Goal: Information Seeking & Learning: Learn about a topic

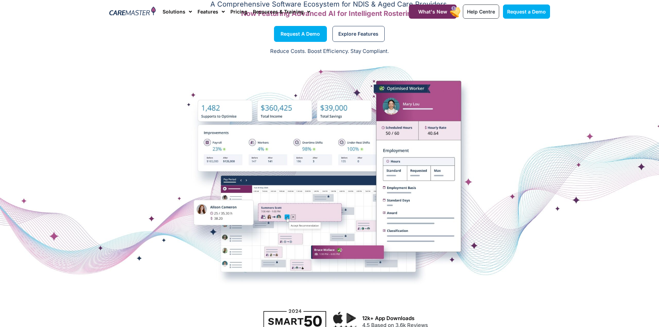
scroll to position [69, 0]
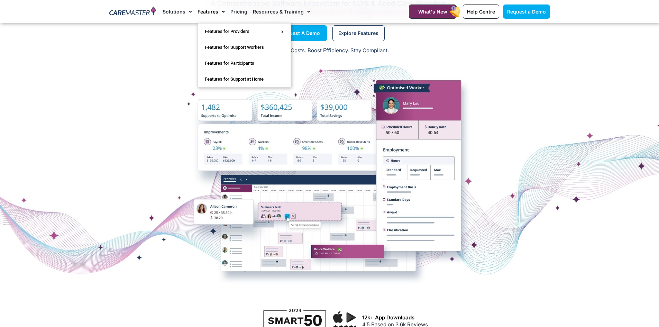
click at [210, 13] on link "Features" at bounding box center [210, 11] width 27 height 23
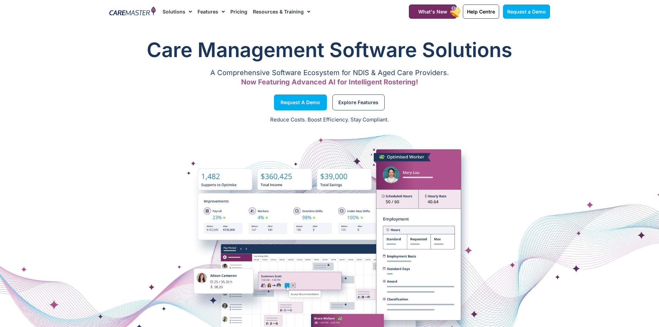
click at [213, 13] on link "Features" at bounding box center [210, 11] width 27 height 23
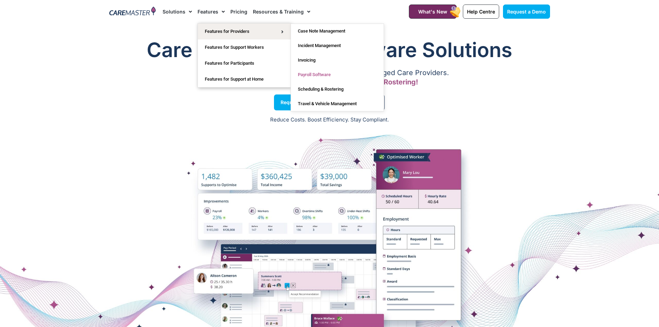
click at [319, 73] on link "Payroll Software" at bounding box center [337, 74] width 93 height 15
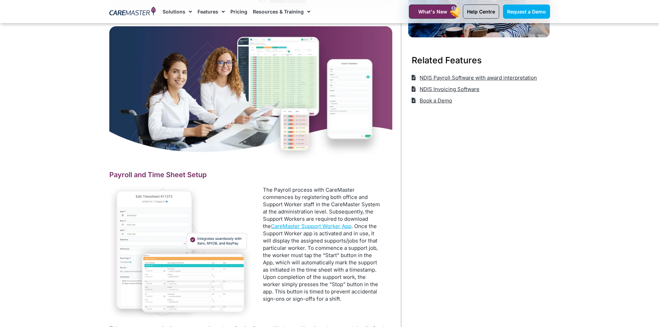
scroll to position [208, 0]
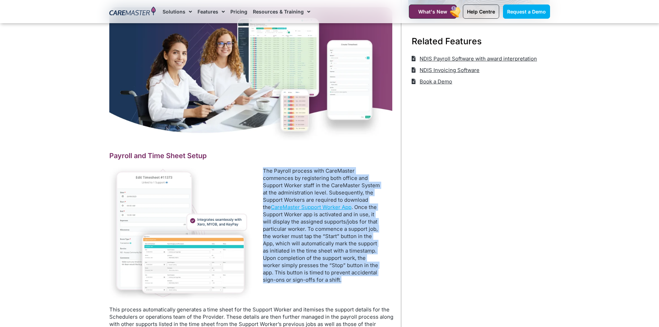
drag, startPoint x: 264, startPoint y: 172, endPoint x: 375, endPoint y: 279, distance: 154.3
click at [375, 279] on p "The Payroll process with CareMaster commences by registering both office and Su…" at bounding box center [323, 225] width 120 height 116
click at [350, 285] on div "The Payroll process with CareMaster commences by registering both office and Su…" at bounding box center [322, 228] width 143 height 123
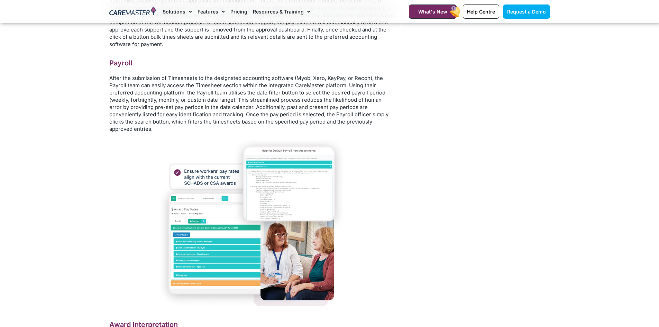
scroll to position [1349, 0]
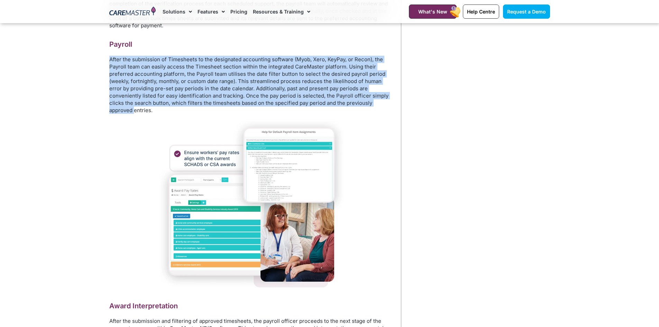
drag, startPoint x: 110, startPoint y: 77, endPoint x: 370, endPoint y: 118, distance: 263.3
click at [370, 114] on p "After the submission of Timesheets to the designated accounting software (Myob,…" at bounding box center [251, 85] width 285 height 58
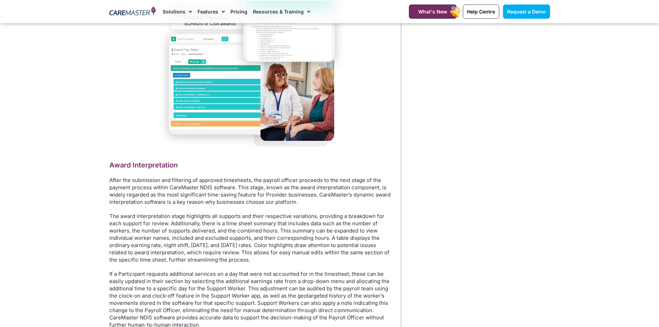
scroll to position [1522, 0]
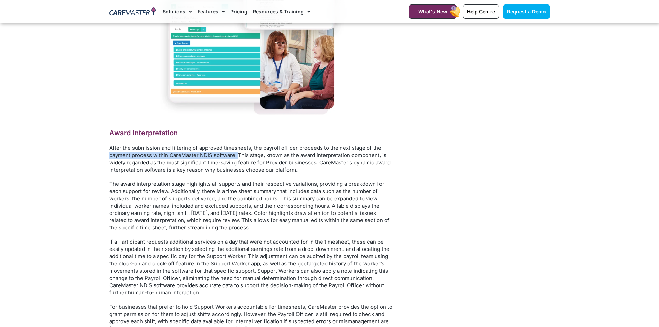
drag, startPoint x: 110, startPoint y: 162, endPoint x: 238, endPoint y: 168, distance: 128.1
click at [238, 168] on p "After the submission and filtering of approved timesheets, the payroll officer …" at bounding box center [251, 158] width 285 height 29
click at [168, 173] on p "After the submission and filtering of approved timesheets, the payroll officer …" at bounding box center [251, 158] width 285 height 29
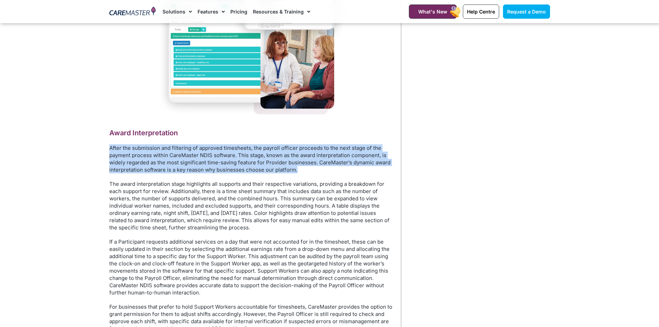
drag, startPoint x: 110, startPoint y: 158, endPoint x: 301, endPoint y: 180, distance: 192.2
click at [301, 173] on p "After the submission and filtering of approved timesheets, the payroll officer …" at bounding box center [251, 158] width 285 height 29
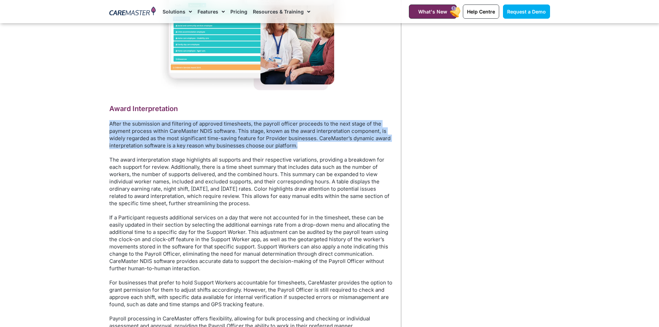
scroll to position [1556, 0]
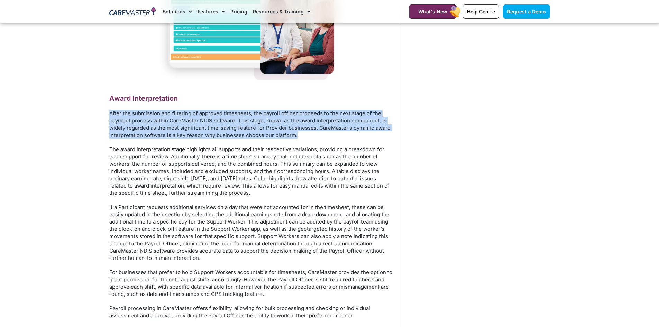
drag, startPoint x: 111, startPoint y: 161, endPoint x: 278, endPoint y: 207, distance: 173.5
click at [278, 196] on p "The award interpretation stage highlights all supports and their respective var…" at bounding box center [251, 171] width 285 height 51
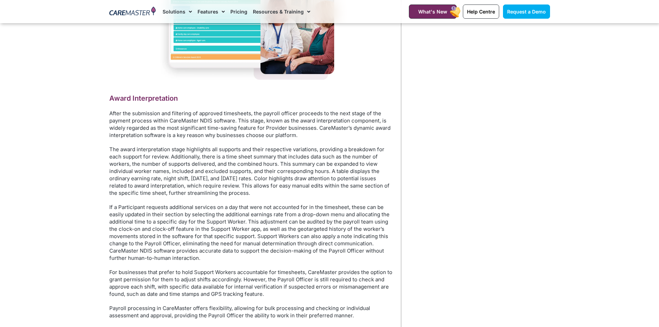
click at [238, 250] on p "If a Participant requests additional services on a day that were not accounted …" at bounding box center [251, 232] width 285 height 58
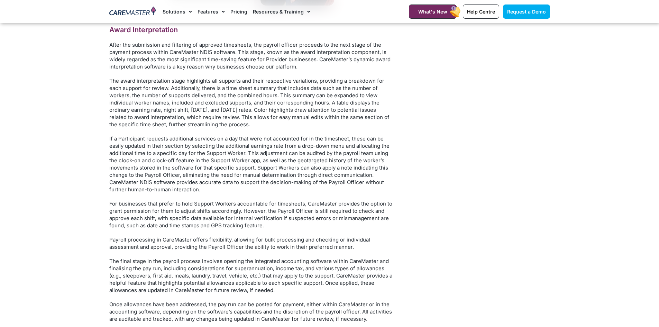
scroll to position [1626, 0]
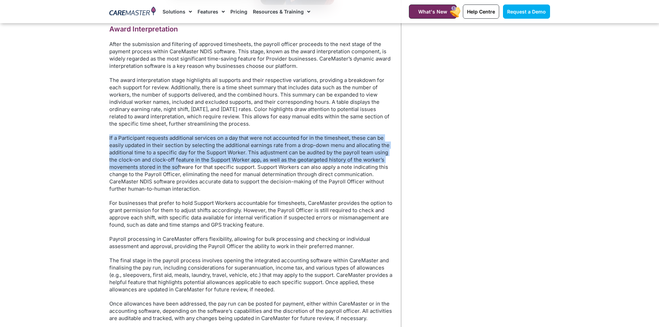
drag, startPoint x: 109, startPoint y: 150, endPoint x: 179, endPoint y: 178, distance: 75.8
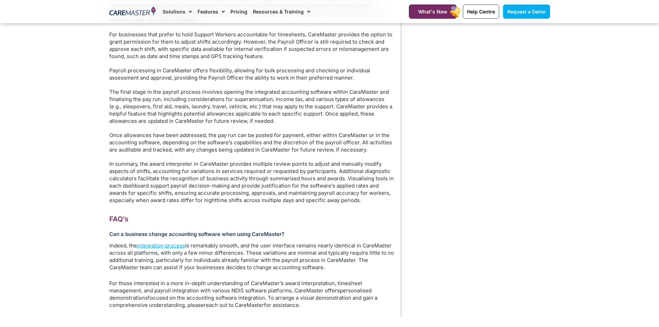
scroll to position [1833, 0]
